Goal: Download file/media

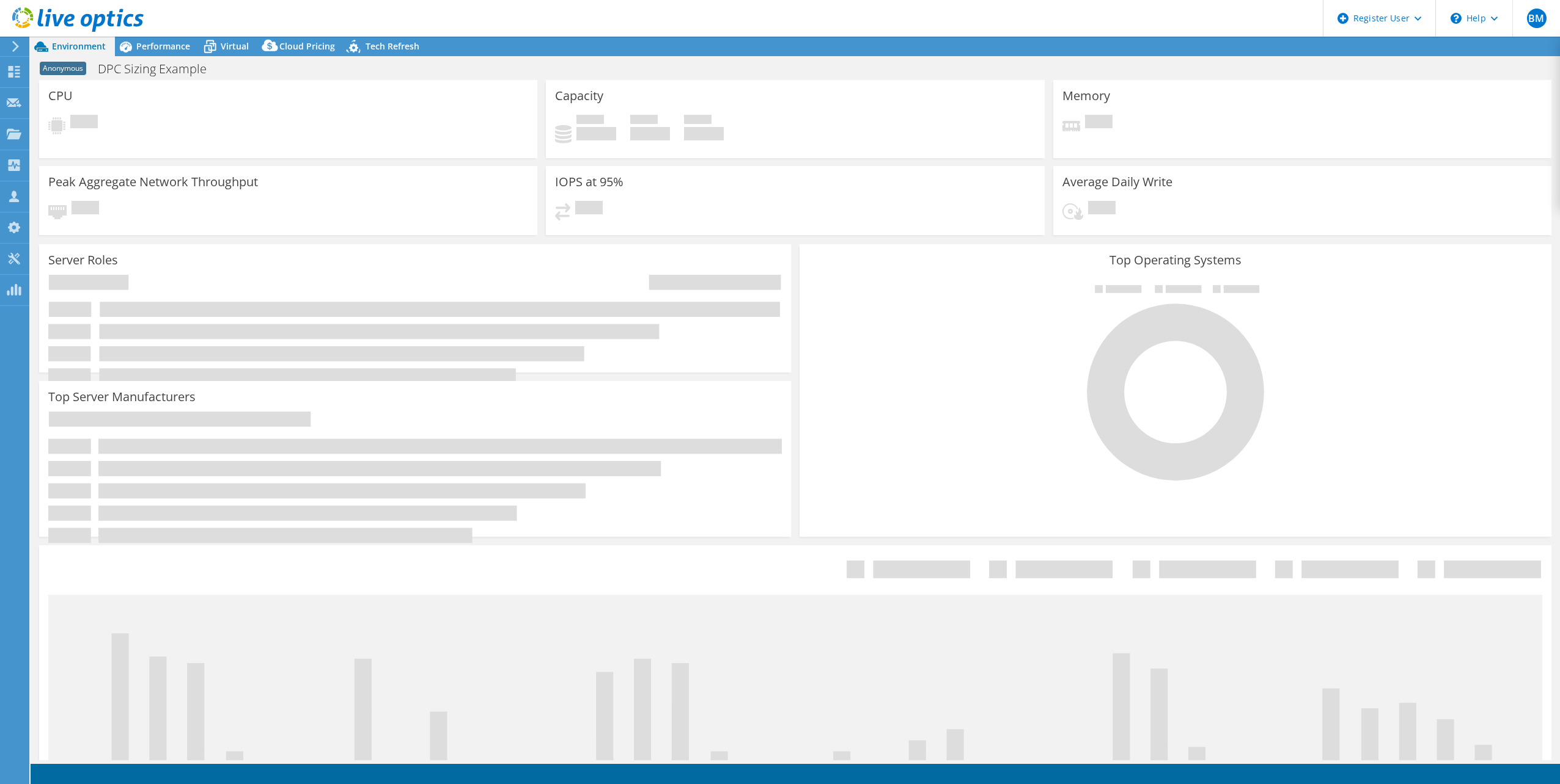
select select "EUFrankfurt"
select select "EUR"
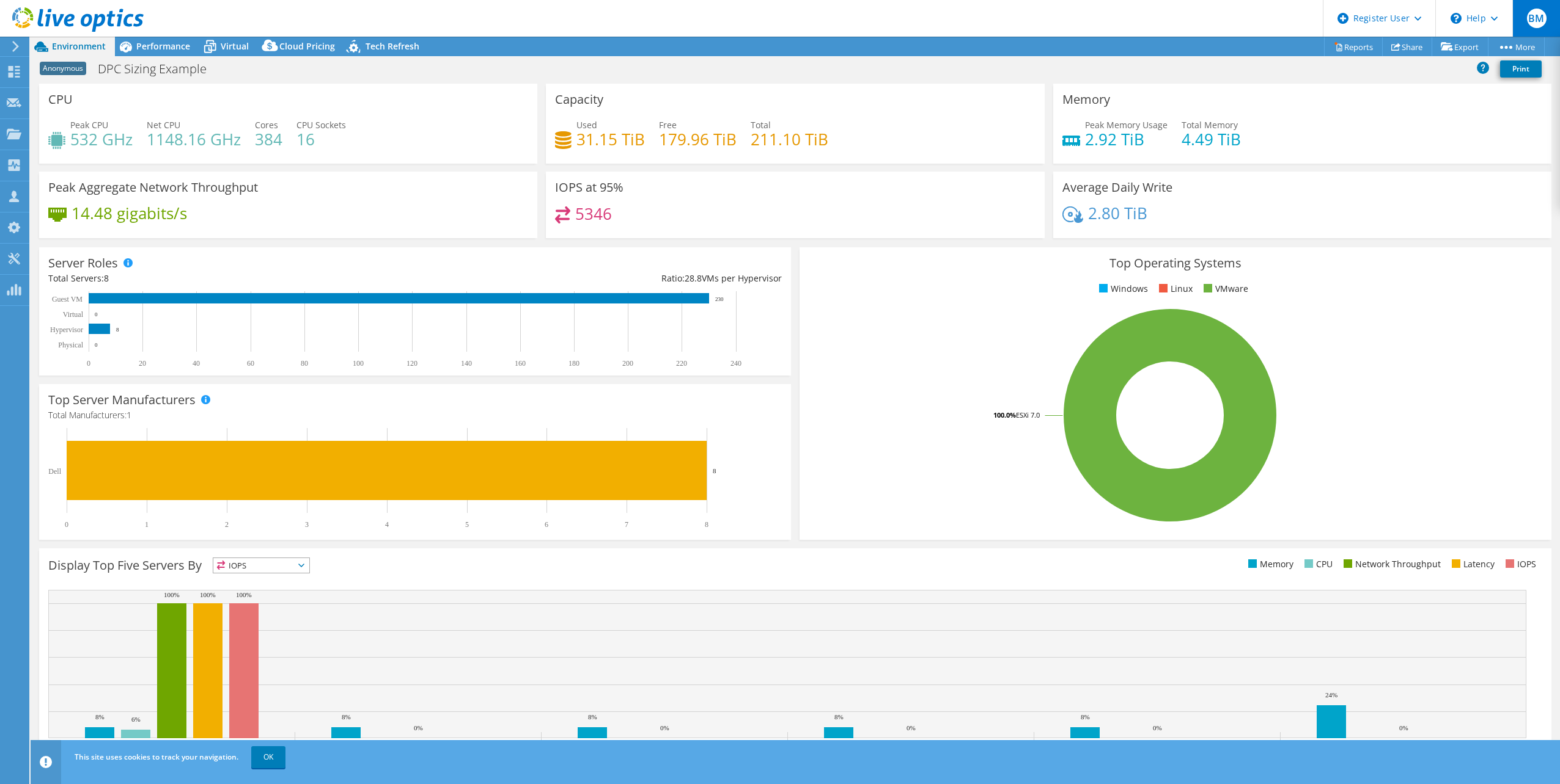
click at [1528, 17] on span "BM" at bounding box center [1537, 19] width 20 height 20
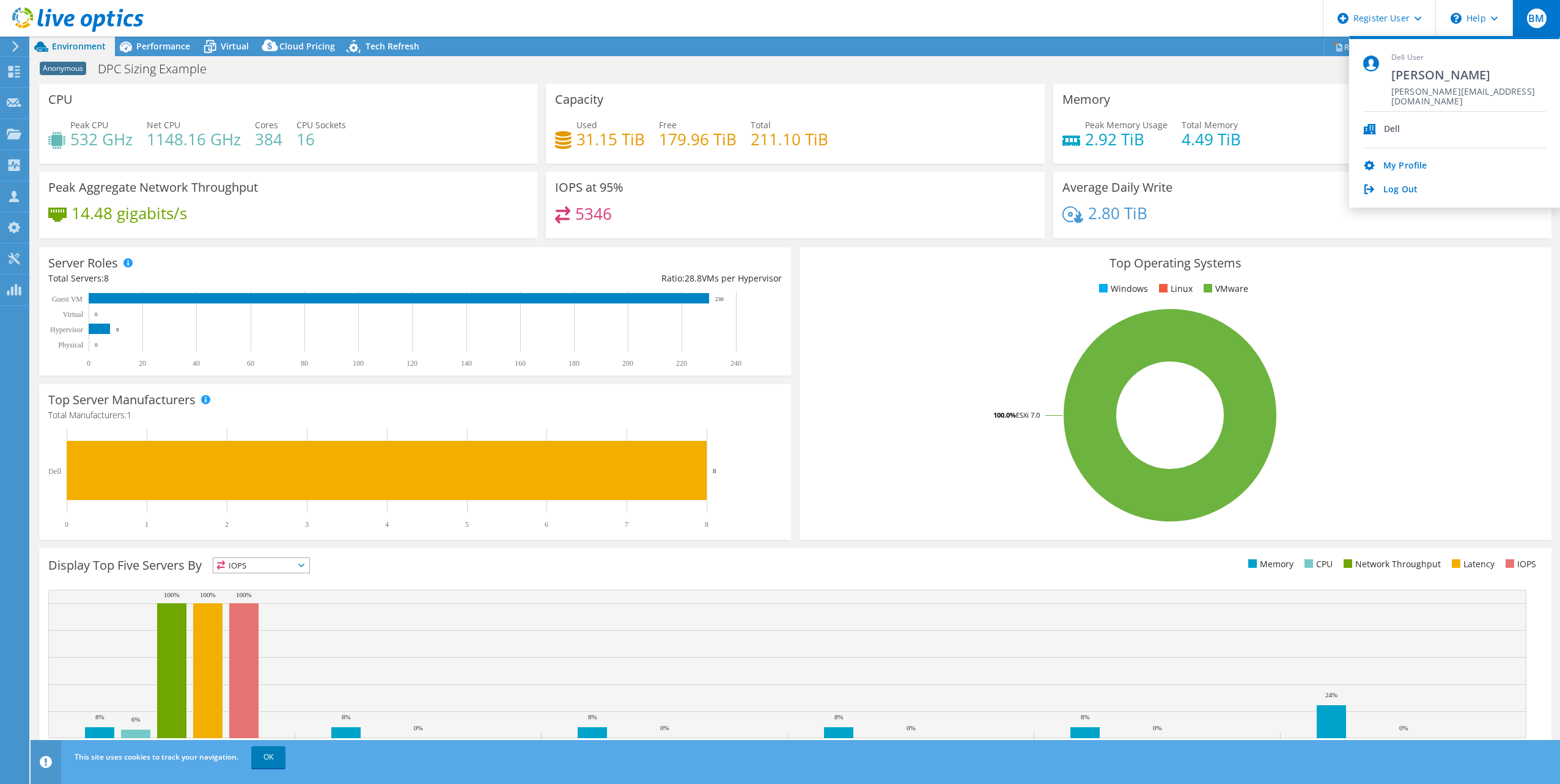
click at [1157, 22] on header "BM Dell User [PERSON_NAME] [PERSON_NAME][EMAIL_ADDRESS][DOMAIN_NAME] Dell My Pr…" at bounding box center [780, 18] width 1560 height 37
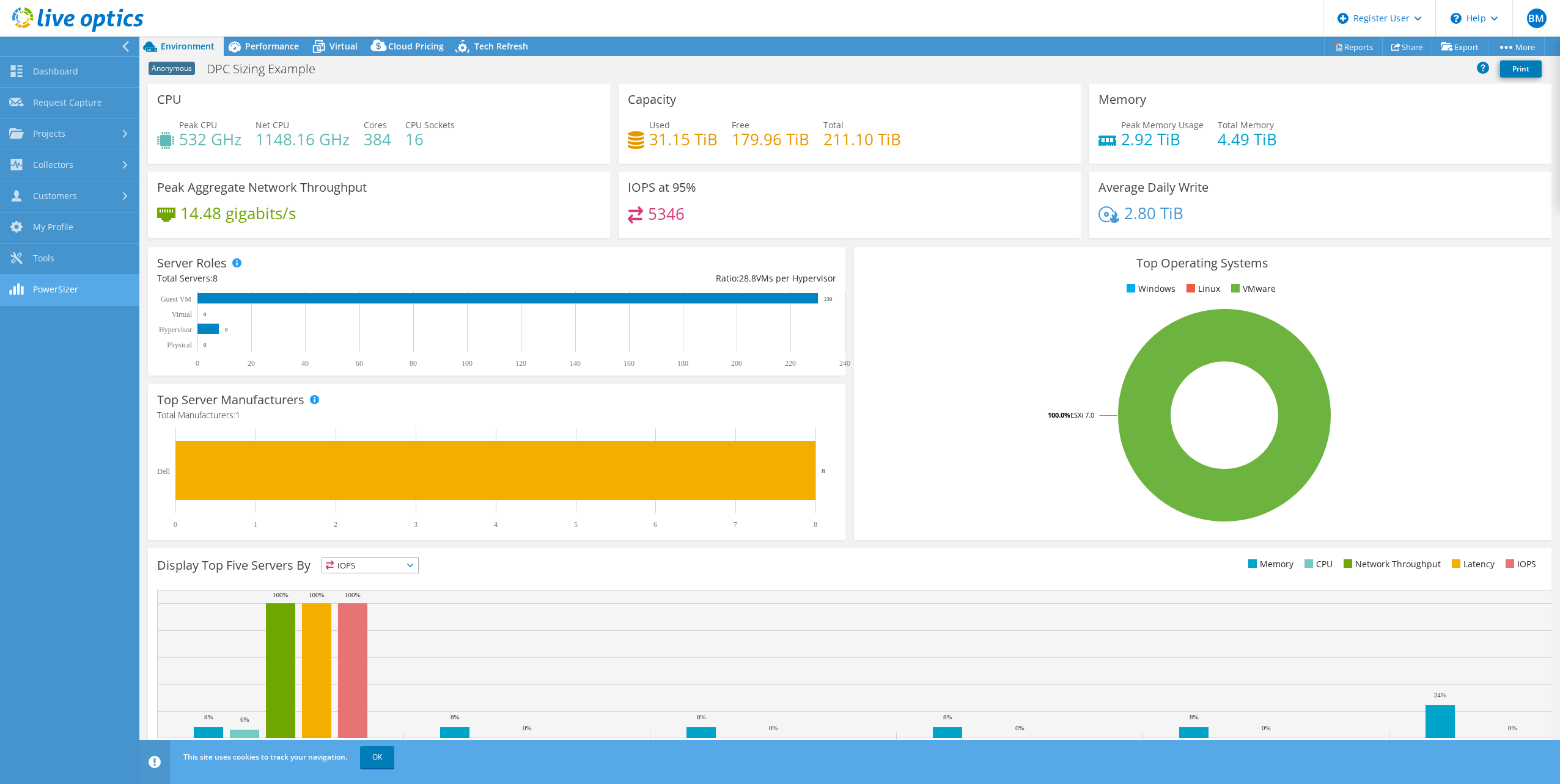
click at [47, 287] on link "PowerSizer" at bounding box center [70, 290] width 140 height 31
drag, startPoint x: 483, startPoint y: 50, endPoint x: 477, endPoint y: 52, distance: 6.3
click at [483, 50] on span "Tech Refresh" at bounding box center [501, 46] width 54 height 12
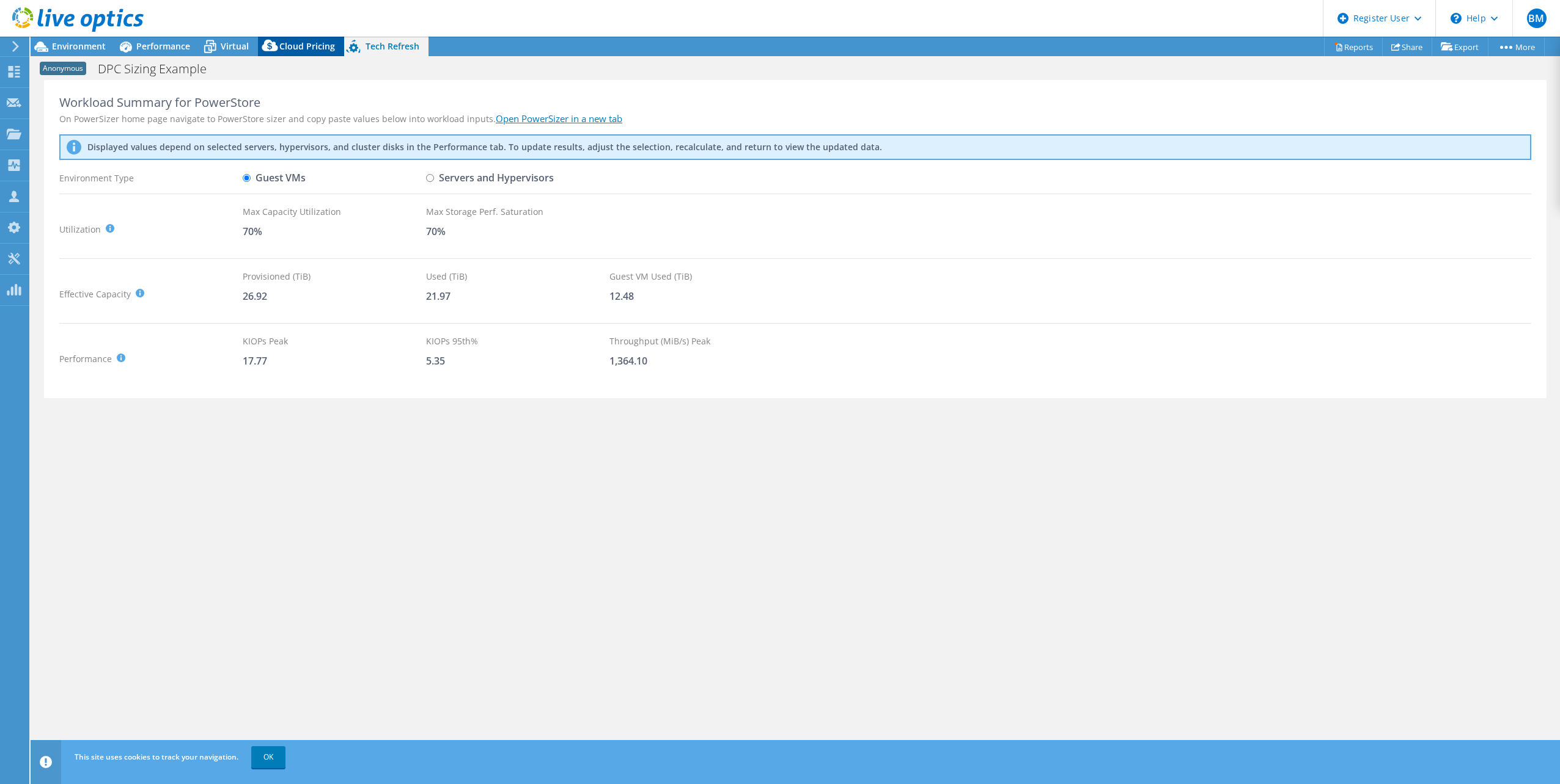
click at [324, 44] on span "Cloud Pricing" at bounding box center [307, 46] width 56 height 12
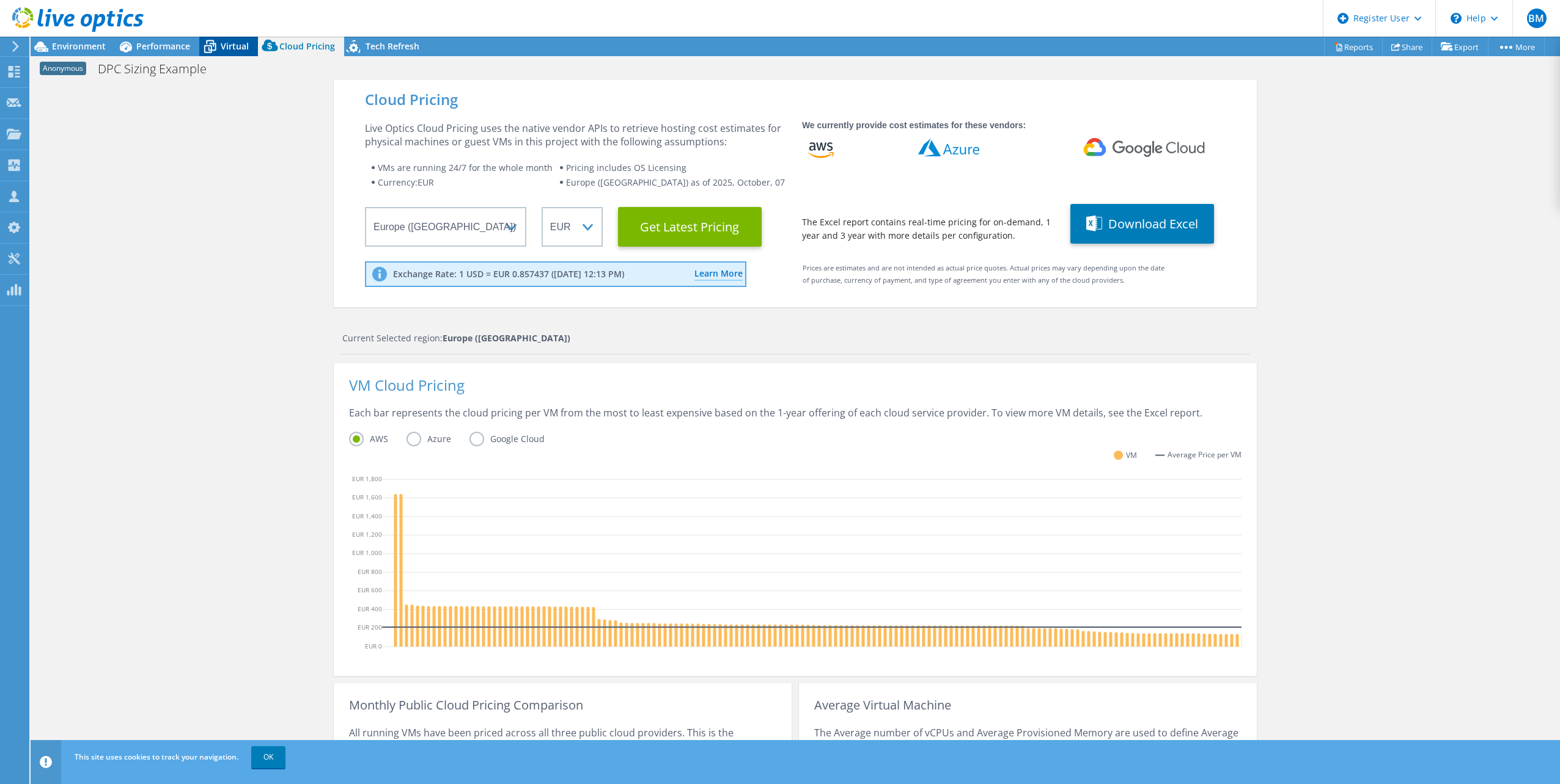
click at [226, 51] on span "Virtual" at bounding box center [235, 46] width 28 height 12
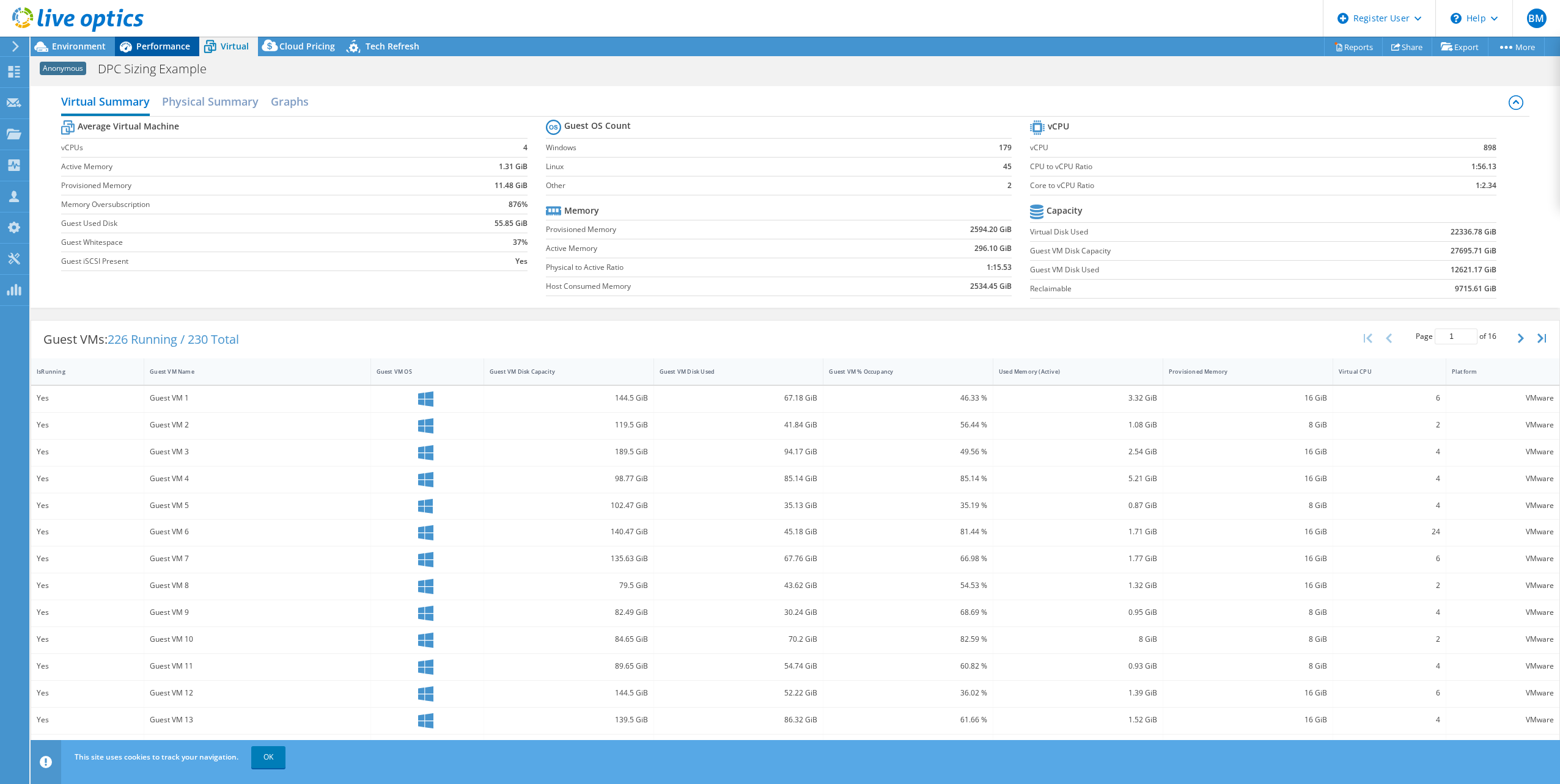
click at [134, 51] on icon at bounding box center [125, 46] width 21 height 21
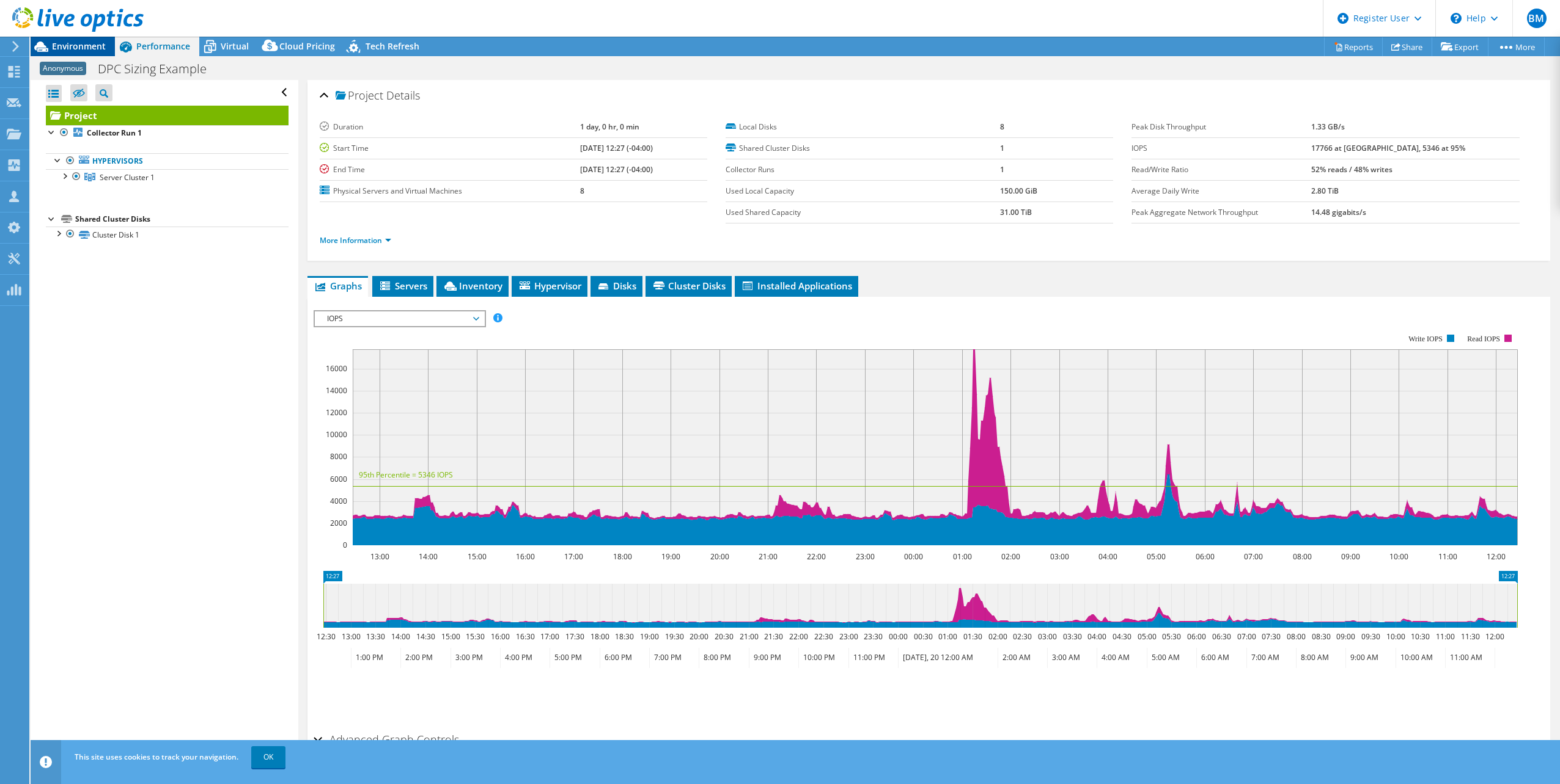
click at [86, 51] on span "Environment" at bounding box center [79, 46] width 54 height 12
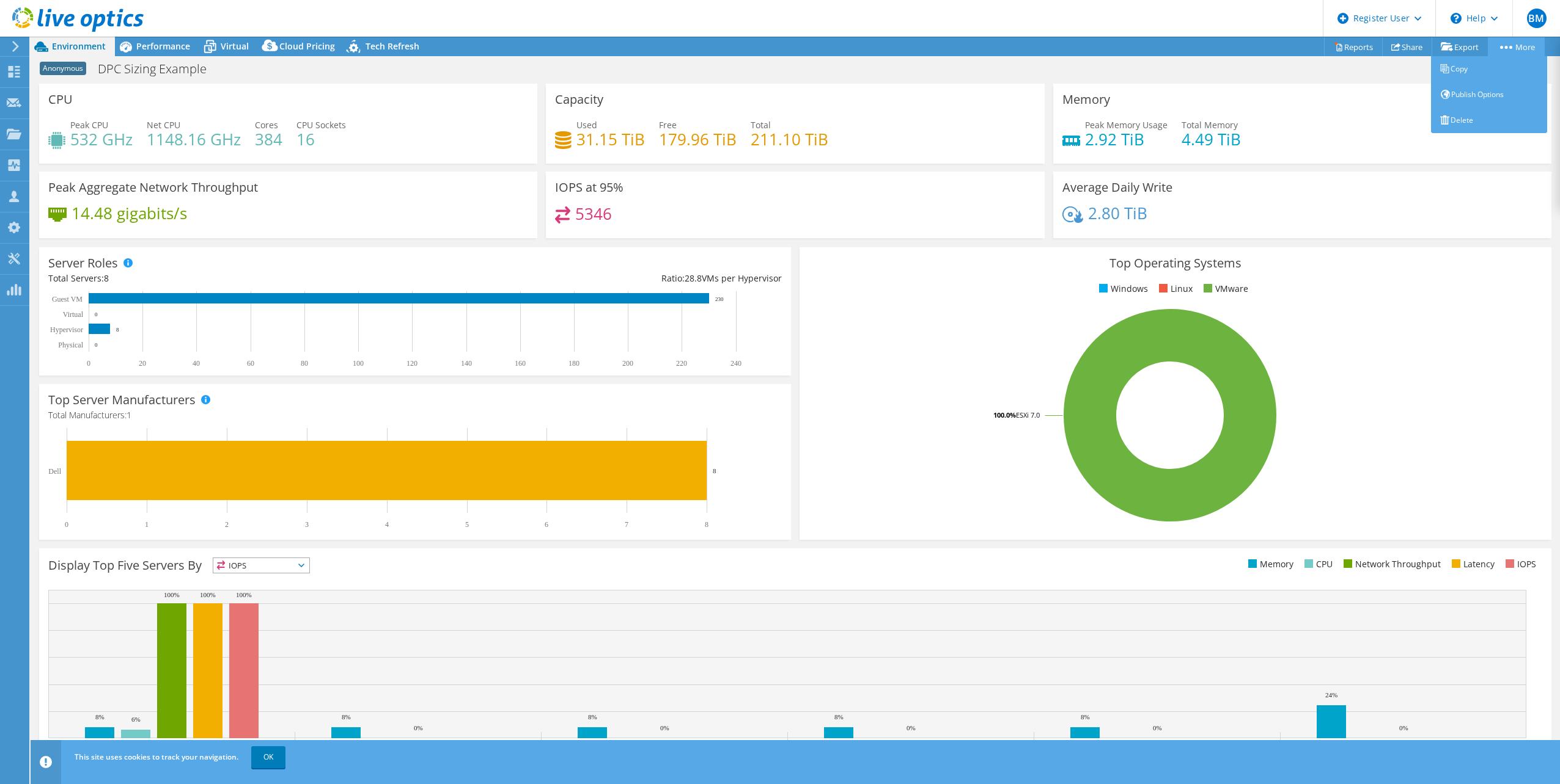
click at [1511, 39] on link "More" at bounding box center [1515, 46] width 57 height 19
click at [1487, 101] on link "Publish Options" at bounding box center [1489, 95] width 116 height 26
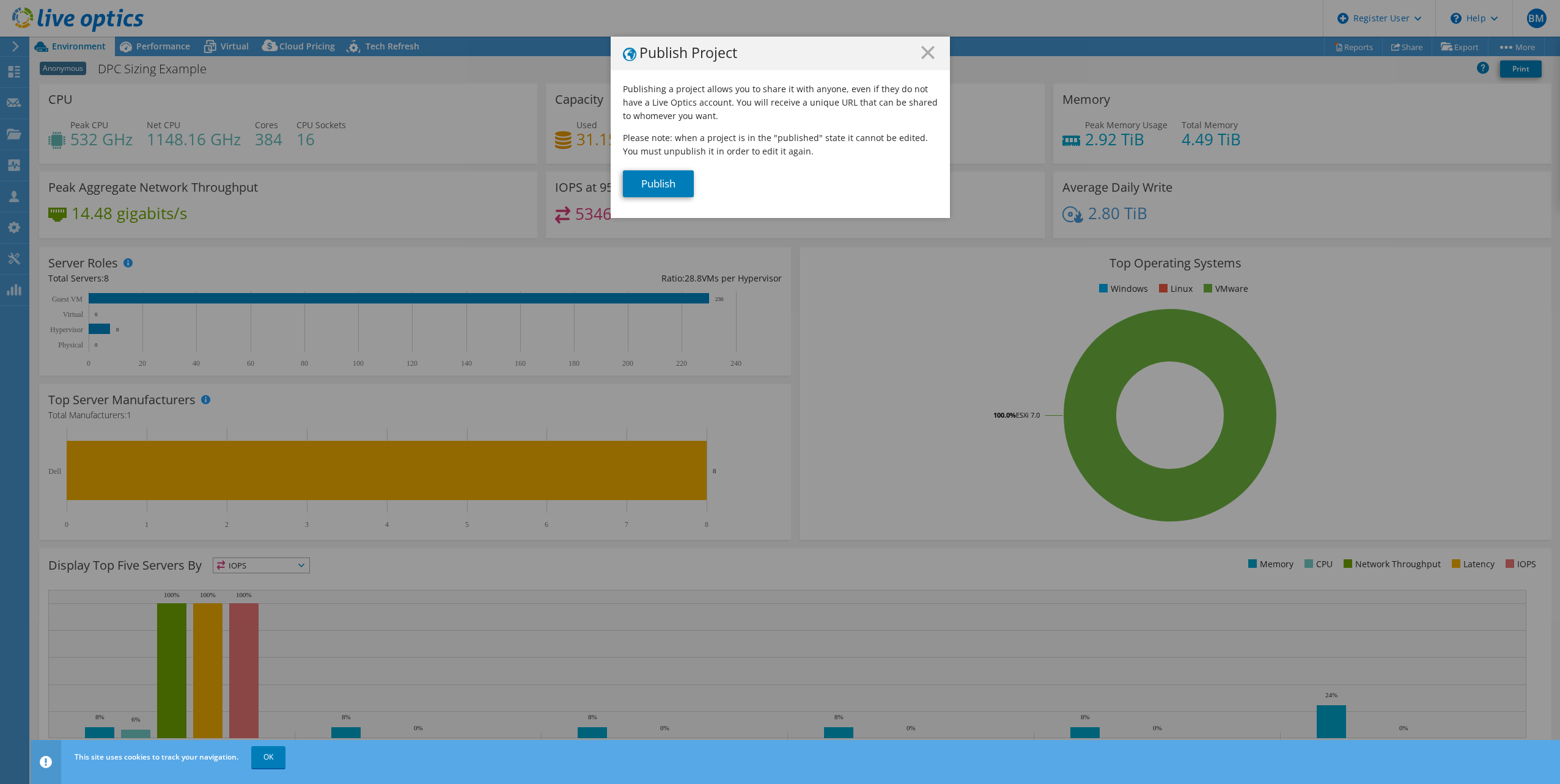
click at [929, 47] on h1 "Publish Project" at bounding box center [780, 53] width 314 height 15
click at [921, 51] on icon at bounding box center [927, 52] width 13 height 13
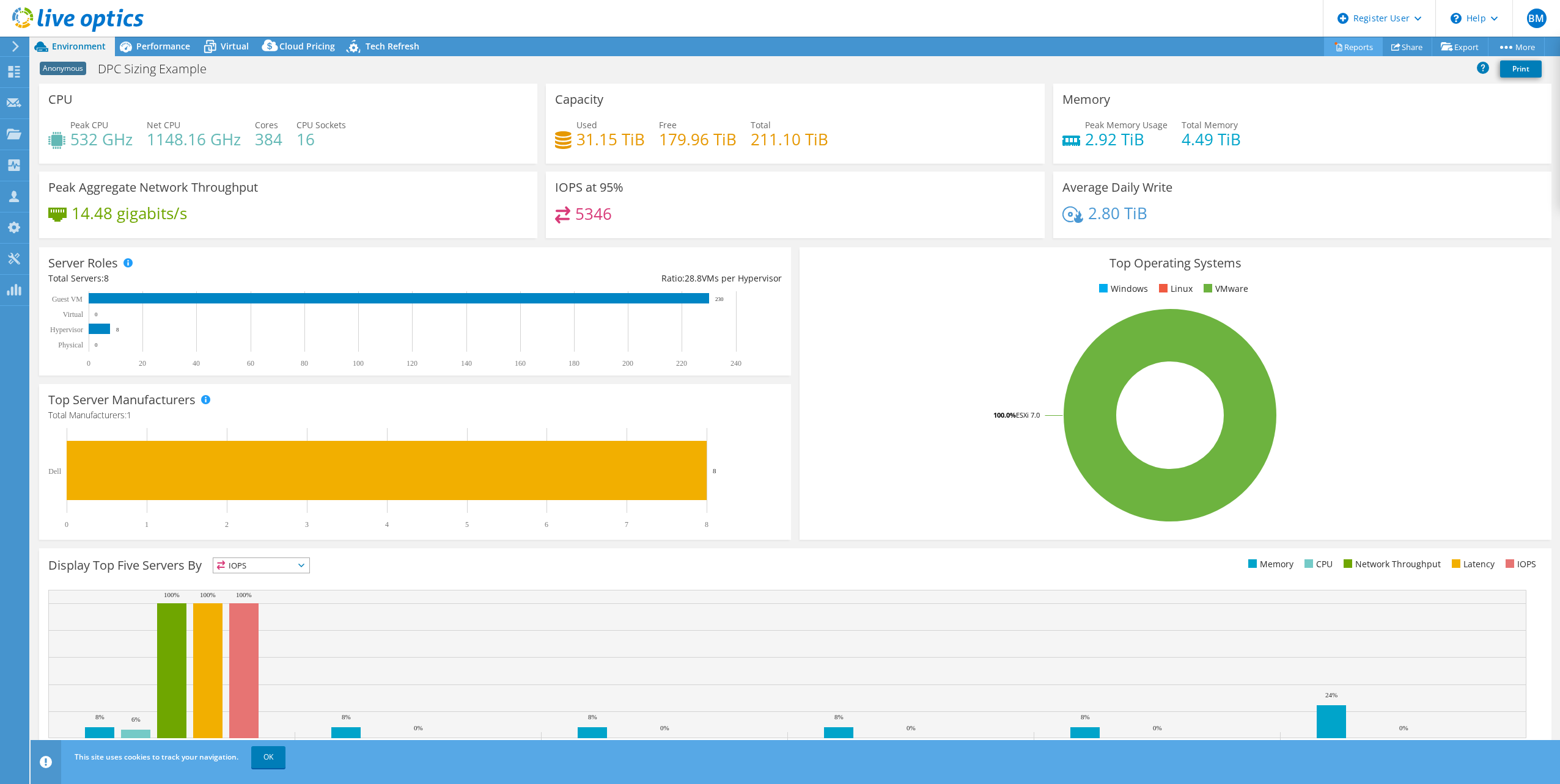
click at [1342, 42] on link "Reports" at bounding box center [1352, 46] width 59 height 19
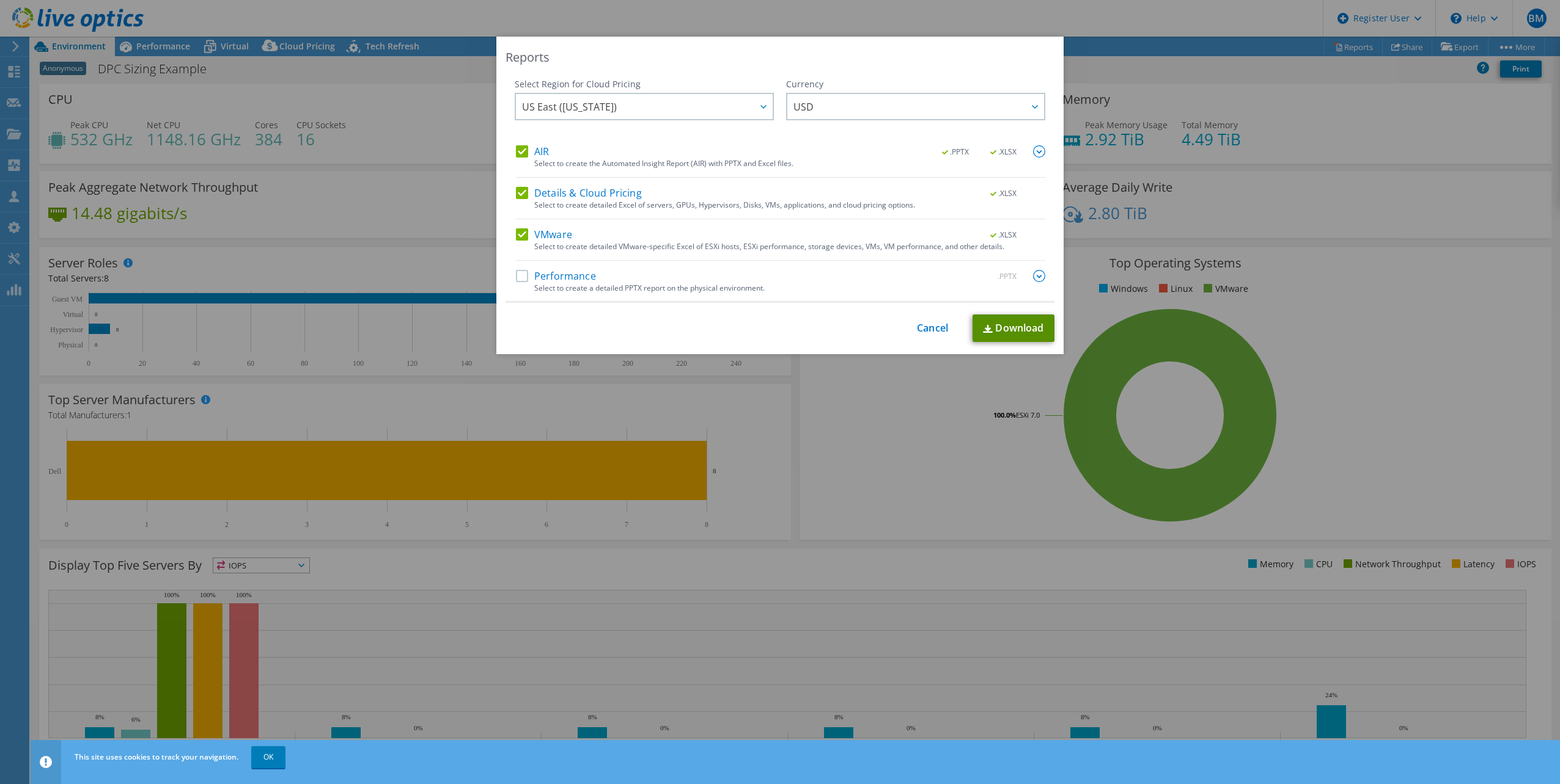
click at [1005, 338] on link "Download" at bounding box center [1013, 328] width 82 height 28
click at [516, 273] on label "Performance" at bounding box center [556, 276] width 80 height 12
click at [0, 0] on input "Performance" at bounding box center [0, 0] width 0 height 0
click at [1012, 335] on link "Download" at bounding box center [1013, 328] width 82 height 28
click at [941, 328] on link "Cancel" at bounding box center [932, 328] width 31 height 12
